Goal: Find specific page/section: Find specific page/section

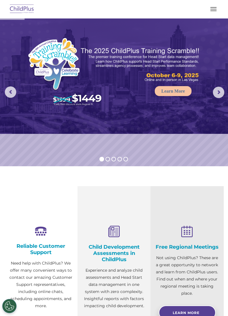
select select "MEDIUM"
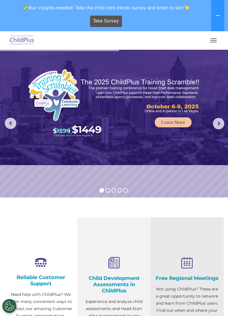
click at [105, 278] on h4 "Child Development Assessments in ChildPlus" at bounding box center [114, 285] width 65 height 19
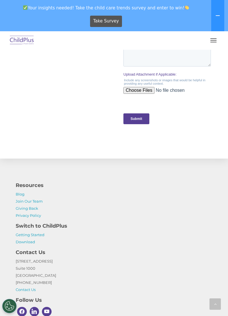
scroll to position [631, 0]
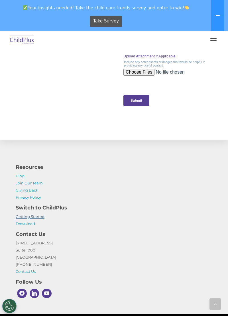
click at [35, 215] on link "Getting Started" at bounding box center [30, 217] width 29 height 5
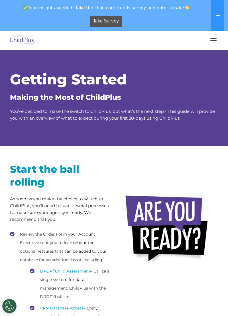
click at [98, 19] on span "Take Survey" at bounding box center [106, 21] width 26 height 10
